Goal: Information Seeking & Learning: Learn about a topic

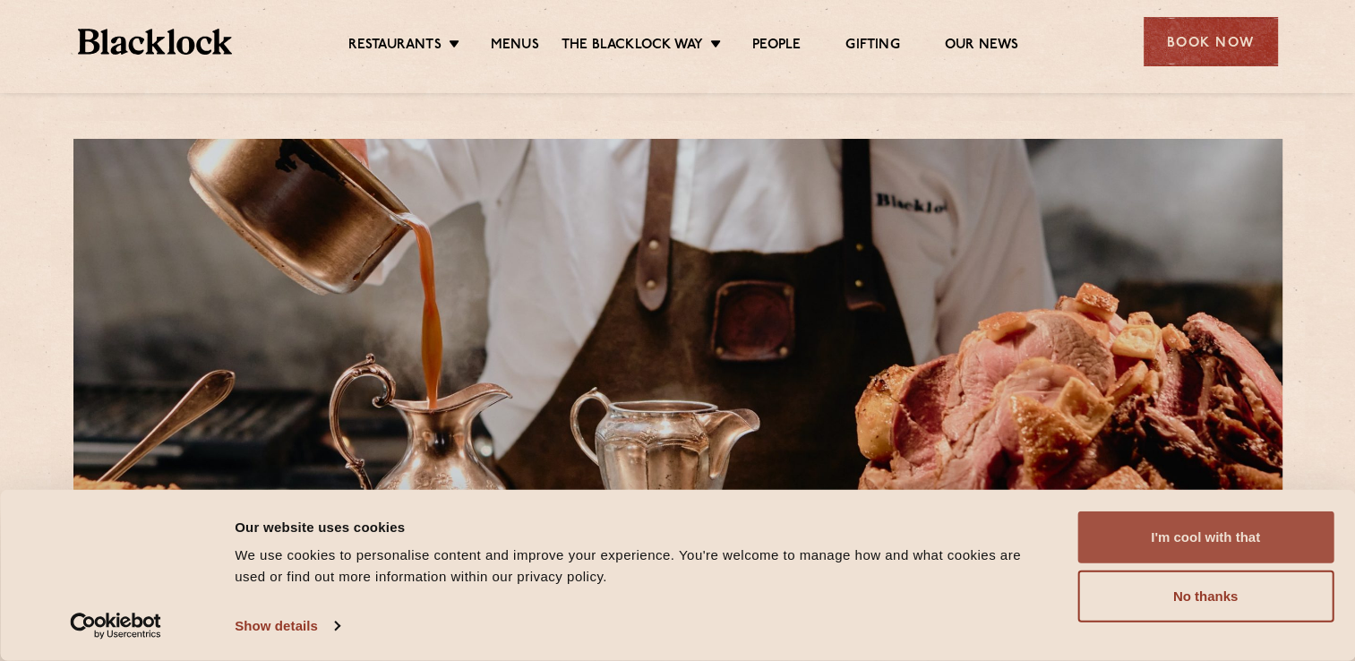
click at [1215, 535] on button "I'm cool with that" at bounding box center [1206, 537] width 256 height 52
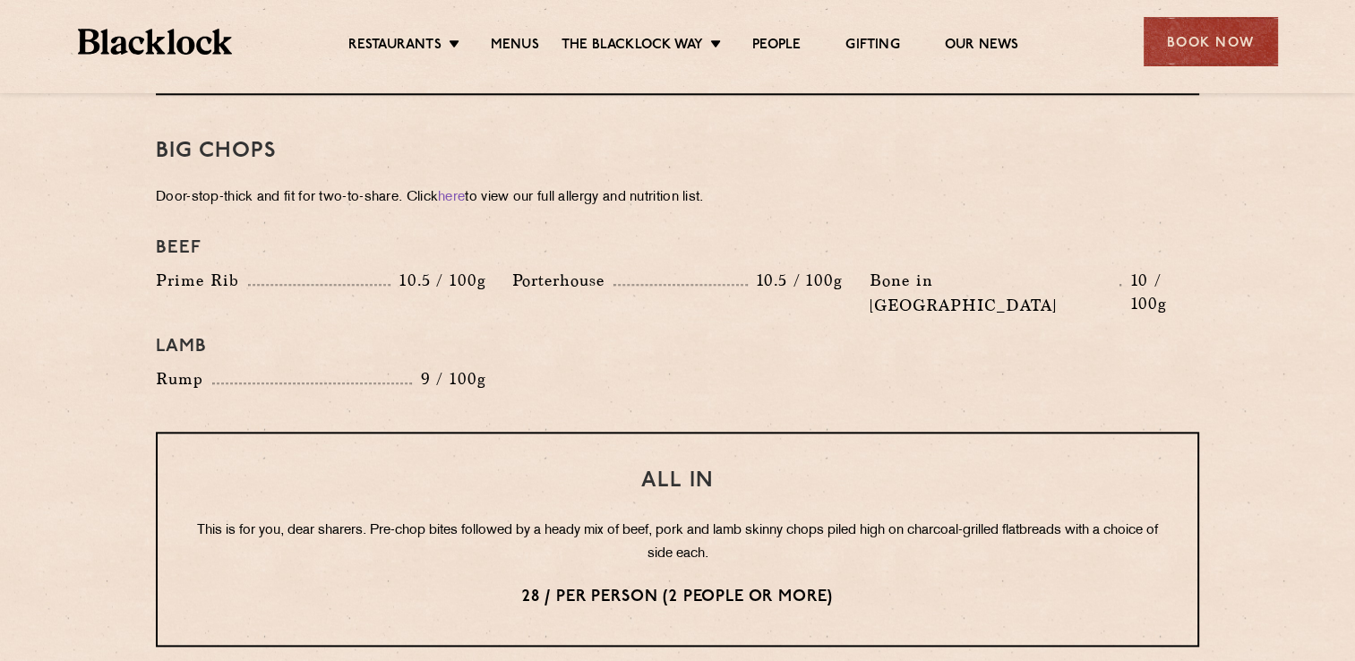
scroll to position [1612, 0]
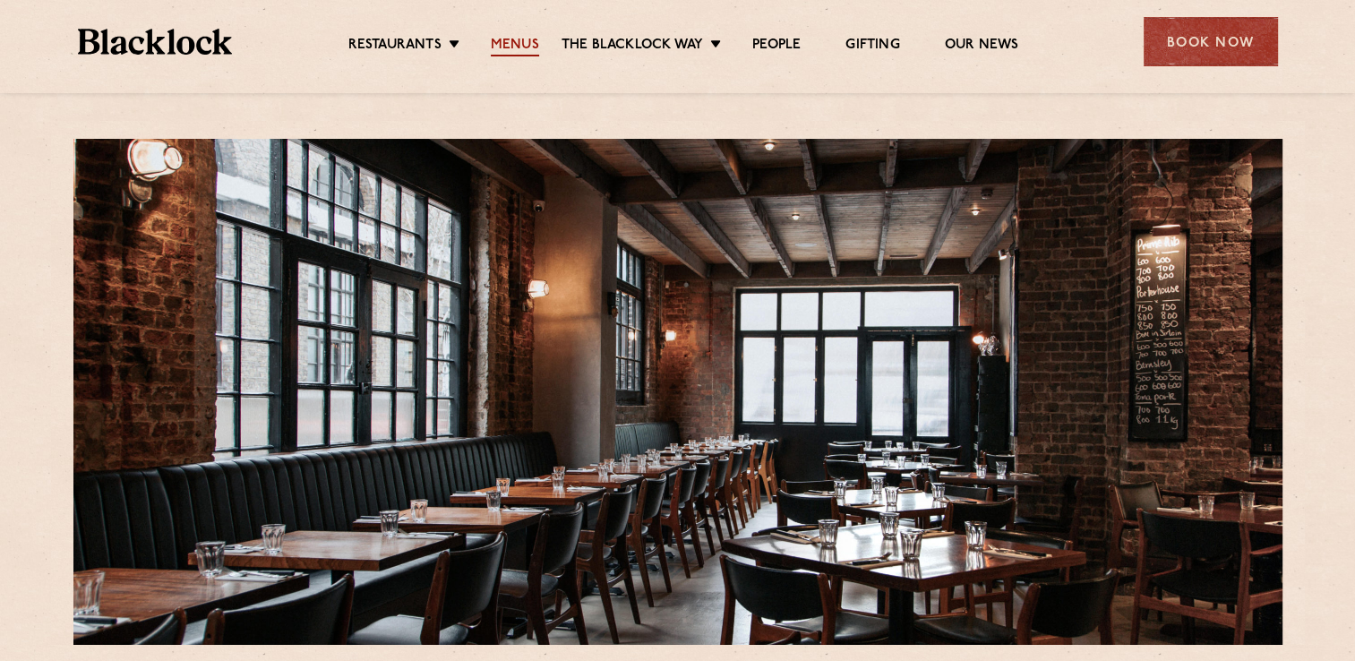
click at [512, 41] on link "Menus" at bounding box center [515, 47] width 48 height 20
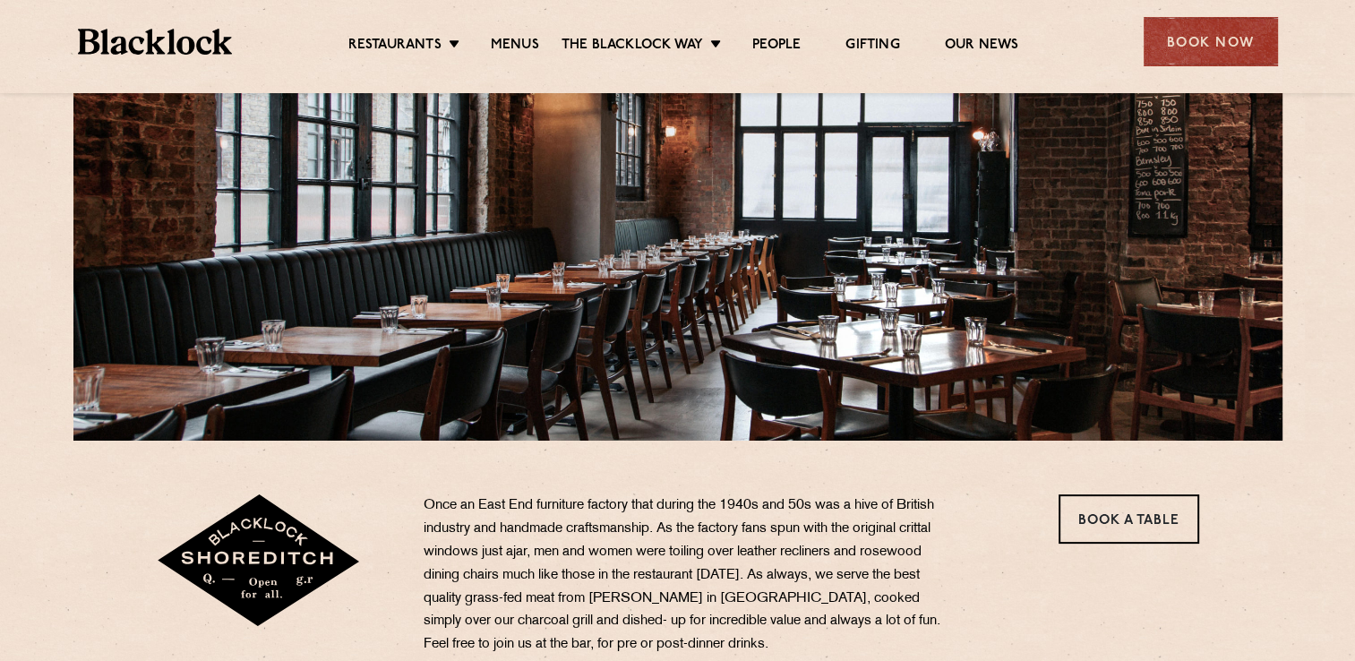
scroll to position [448, 0]
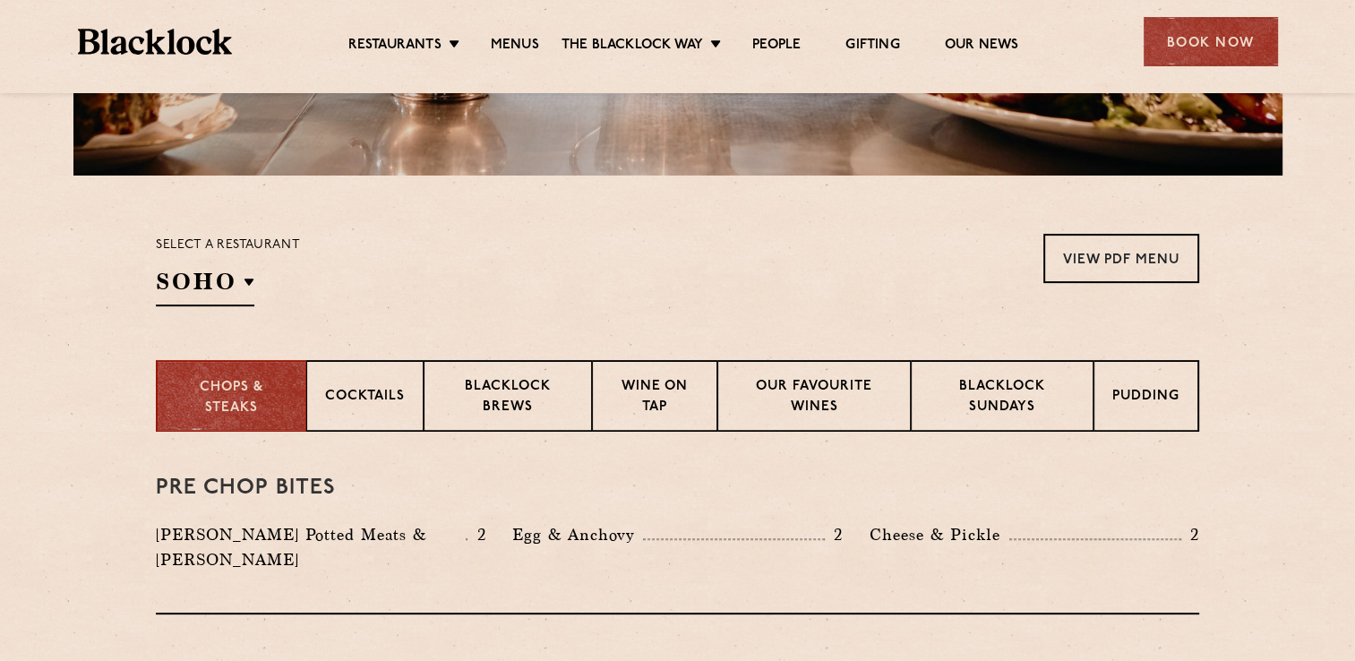
scroll to position [358, 0]
